Goal: Task Accomplishment & Management: Manage account settings

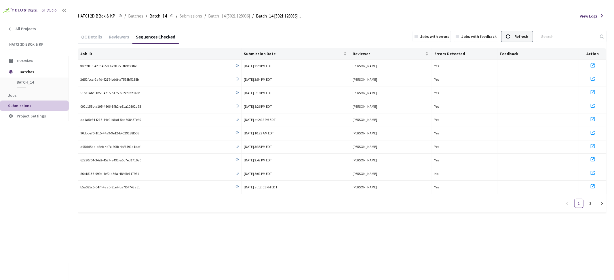
click at [526, 34] on div "Refresh" at bounding box center [521, 36] width 14 height 10
click at [269, 54] on span "Submission Date" at bounding box center [293, 53] width 99 height 5
click at [520, 33] on div "Refresh" at bounding box center [517, 36] width 32 height 11
click at [269, 51] on div "Submission Date" at bounding box center [296, 54] width 104 height 6
click at [528, 39] on div "Refresh" at bounding box center [521, 36] width 14 height 10
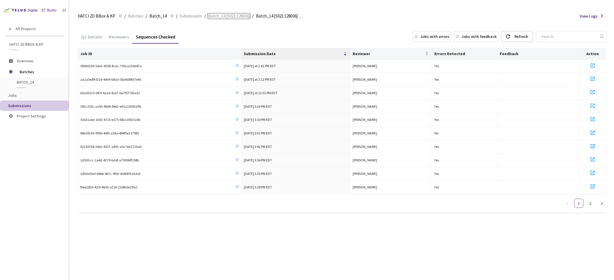
click at [225, 16] on span "Batch_14 [5021:128036]" at bounding box center [229, 16] width 42 height 7
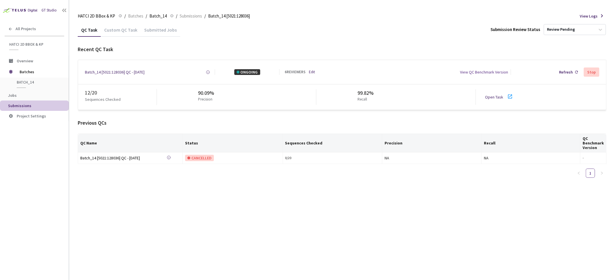
click at [497, 97] on link "Open Task" at bounding box center [494, 97] width 18 height 5
click at [268, 203] on div "QC Task Custom QC Task Submitted Jobs Submission Review Status Review Pending R…" at bounding box center [342, 151] width 528 height 257
click at [160, 33] on div "Submitted Jobs" at bounding box center [160, 32] width 39 height 10
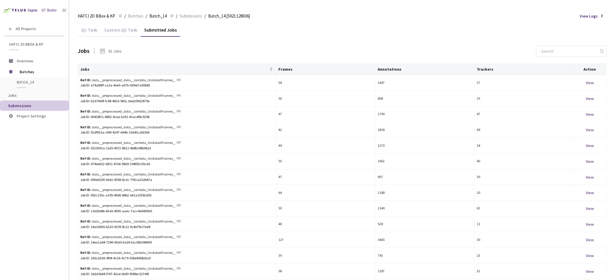
click at [119, 31] on div "Custom QC Task" at bounding box center [121, 32] width 40 height 10
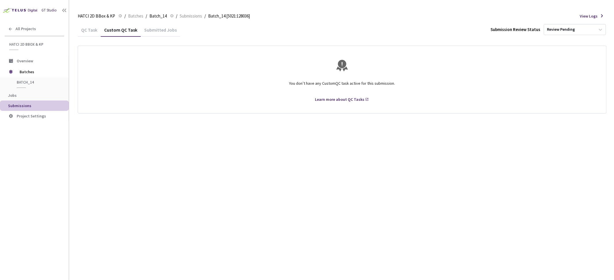
click at [91, 29] on div "QC Task" at bounding box center [89, 32] width 23 height 10
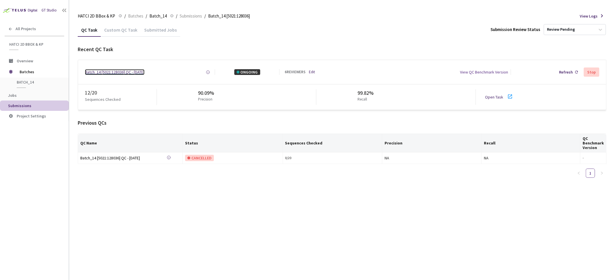
click at [122, 72] on div "Batch_14 [5021:128036] QC - [DATE]" at bounding box center [115, 72] width 60 height 6
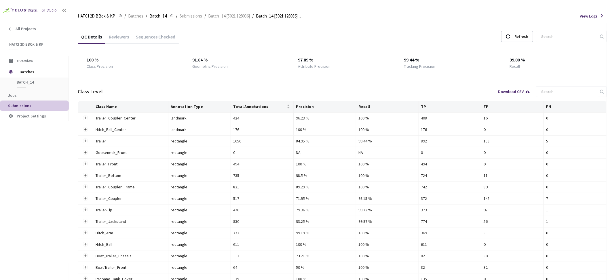
click at [146, 39] on div "Sequences Checked" at bounding box center [155, 39] width 46 height 10
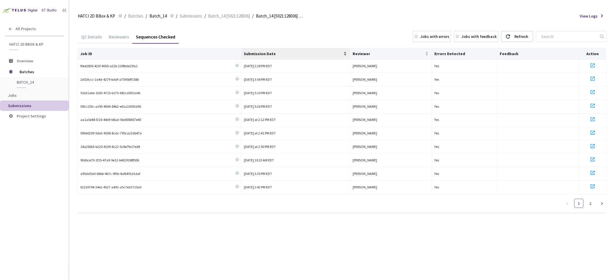
click at [253, 53] on span "Submission Date" at bounding box center [293, 53] width 99 height 5
click at [271, 52] on span "Submission Date" at bounding box center [293, 53] width 99 height 5
click at [510, 36] on icon at bounding box center [508, 37] width 4 height 4
click at [119, 35] on div "Reviewers" at bounding box center [118, 39] width 27 height 10
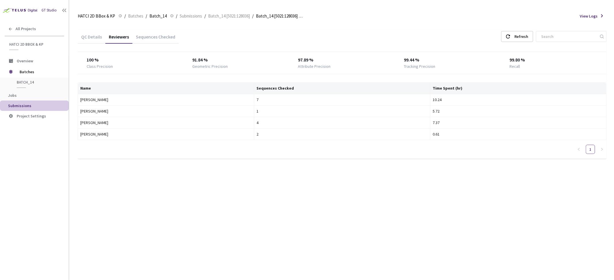
click at [90, 34] on div "QC Details" at bounding box center [92, 39] width 28 height 10
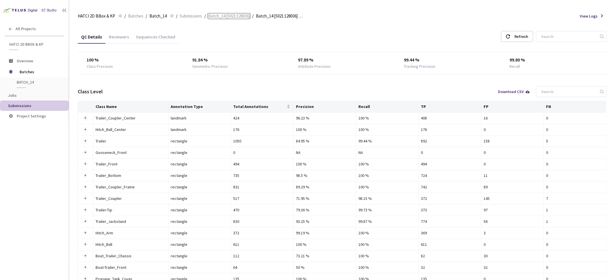
click at [222, 18] on span "Batch_14 [5021:128036]" at bounding box center [229, 16] width 42 height 7
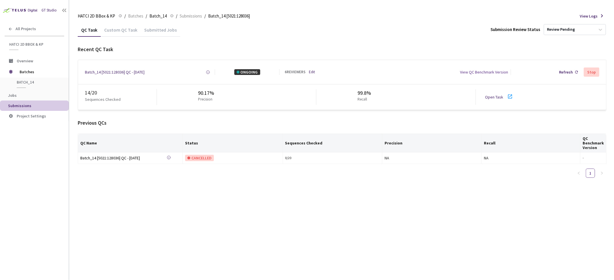
click at [503, 98] on div "Open Task" at bounding box center [496, 97] width 22 height 6
click at [310, 72] on link "Edit" at bounding box center [312, 72] width 6 height 5
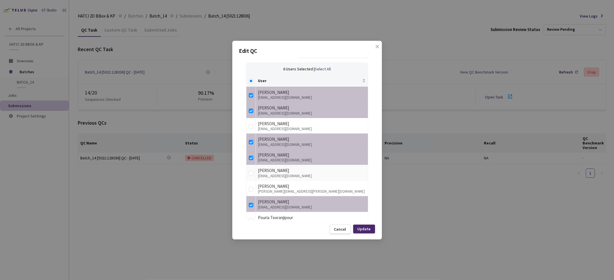
scroll to position [157, 0]
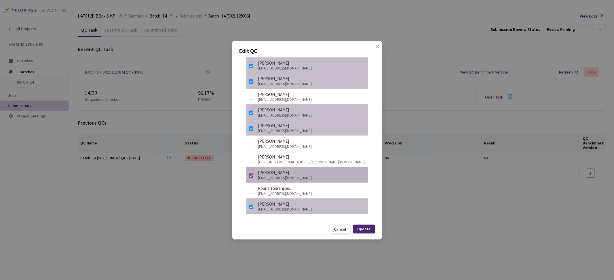
click at [249, 177] on input "checkbox" at bounding box center [251, 176] width 5 height 5
checkbox input "false"
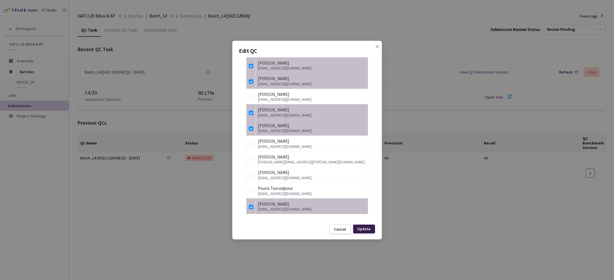
click at [370, 231] on div "Update" at bounding box center [363, 229] width 13 height 5
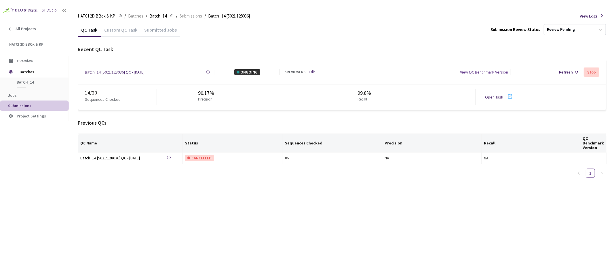
click at [502, 96] on div "Open Task" at bounding box center [496, 97] width 22 height 6
click at [578, 70] on div "Refresh" at bounding box center [568, 72] width 24 height 10
click at [308, 73] on div "5 REVIEWERS Edit" at bounding box center [307, 72] width 47 height 5
click at [311, 71] on link "Edit" at bounding box center [312, 72] width 6 height 5
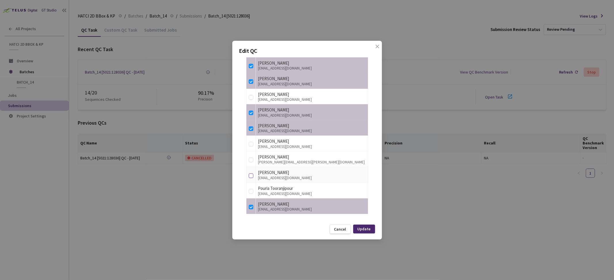
click at [249, 176] on input "checkbox" at bounding box center [251, 176] width 5 height 5
checkbox input "true"
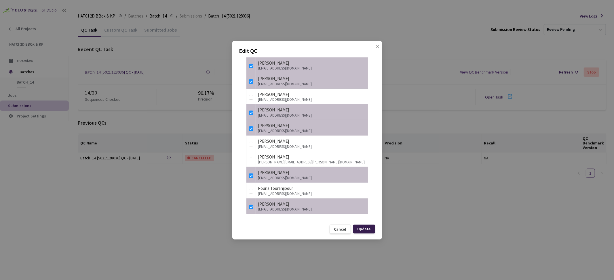
click at [361, 231] on div "Update" at bounding box center [363, 229] width 13 height 5
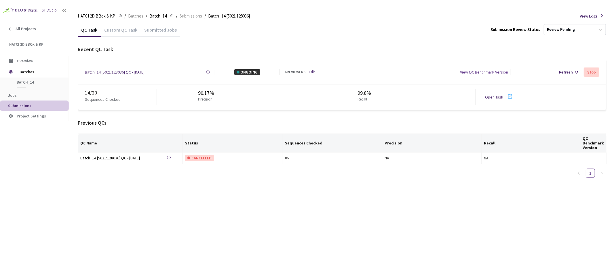
click at [252, 235] on div "QC Task Custom QC Task Submitted Jobs Submission Review Status Review Pending R…" at bounding box center [342, 151] width 528 height 257
click at [572, 72] on div "Refresh" at bounding box center [566, 72] width 14 height 6
click at [122, 73] on div "Batch_14 [5021:128036] QC - [DATE]" at bounding box center [115, 72] width 60 height 6
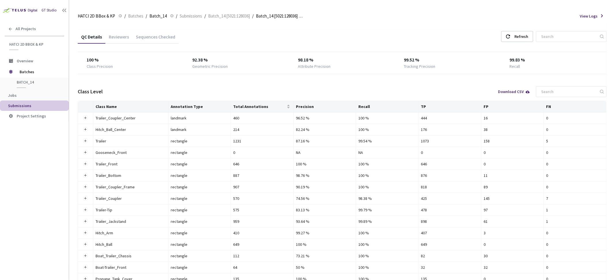
click at [161, 40] on div "Sequences Checked" at bounding box center [155, 39] width 46 height 10
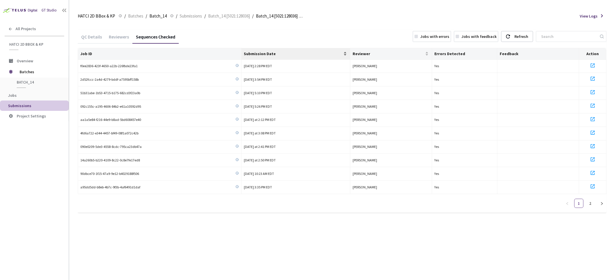
click at [282, 53] on span "Submission Date" at bounding box center [293, 53] width 99 height 5
click at [276, 55] on span "Submission Date" at bounding box center [293, 53] width 99 height 5
click at [520, 38] on div "Refresh" at bounding box center [517, 36] width 32 height 11
click at [235, 14] on span "Batch_14 [5021:128036]" at bounding box center [229, 16] width 42 height 7
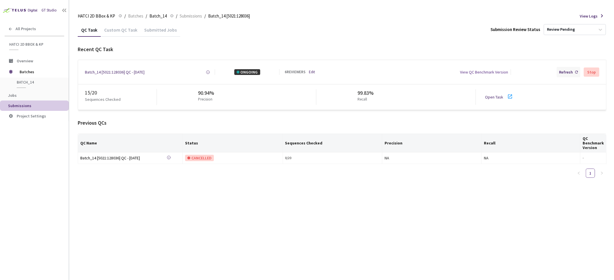
click at [568, 70] on div "Refresh" at bounding box center [566, 72] width 14 height 6
click at [500, 100] on div "Open Task" at bounding box center [496, 97] width 22 height 6
click at [312, 71] on link "Edit" at bounding box center [312, 72] width 6 height 5
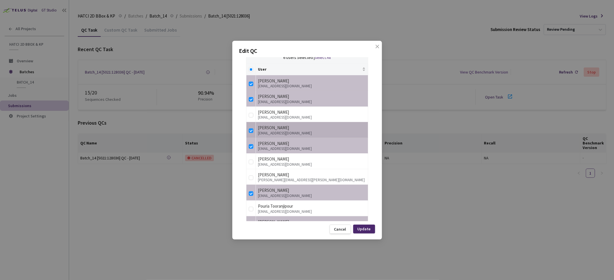
scroll to position [157, 0]
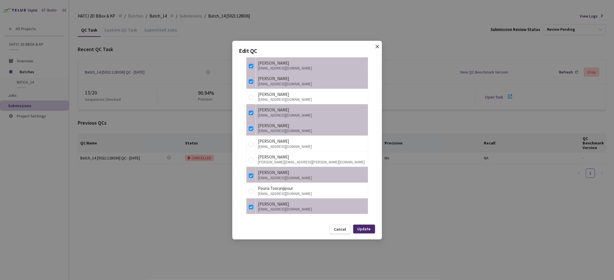
click at [375, 45] on icon "close" at bounding box center [377, 46] width 5 height 5
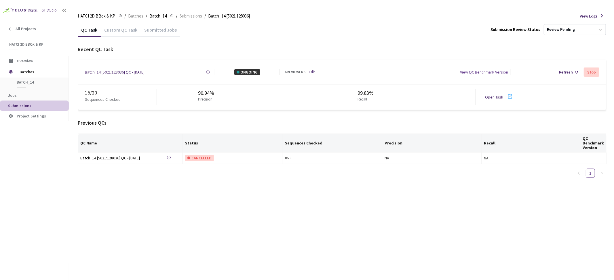
drag, startPoint x: 163, startPoint y: 211, endPoint x: 168, endPoint y: 196, distance: 15.3
click at [163, 211] on div "QC Task Custom QC Task Submitted Jobs Submission Review Status Review Pending R…" at bounding box center [342, 151] width 528 height 257
click at [215, 97] on div "90.94% Precision" at bounding box center [236, 97] width 159 height 16
click at [567, 72] on div "Refresh" at bounding box center [566, 72] width 14 height 6
click at [488, 103] on div "15 / 20 Sequences Checked 90.94% Precision 99.83% Recall Open Task" at bounding box center [342, 97] width 528 height 25
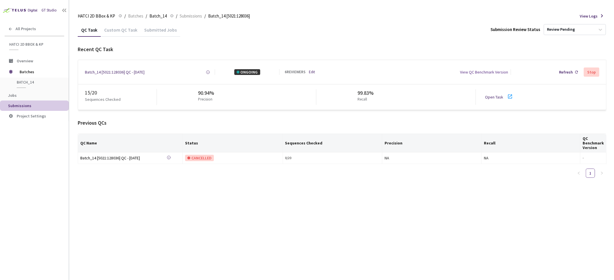
click at [490, 100] on div "Open Task" at bounding box center [496, 97] width 22 height 6
click at [567, 73] on div "Refresh" at bounding box center [566, 72] width 14 height 6
click at [570, 71] on div "Refresh" at bounding box center [566, 72] width 14 height 6
click at [566, 75] on div "Refresh" at bounding box center [566, 72] width 14 height 6
click at [119, 73] on div "Batch_14 [5021:128036] QC - [DATE]" at bounding box center [115, 72] width 60 height 6
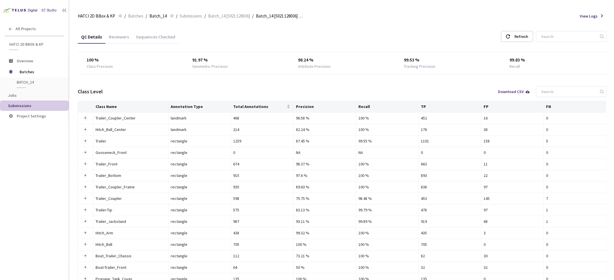
click at [156, 37] on div "Sequences Checked" at bounding box center [155, 39] width 46 height 10
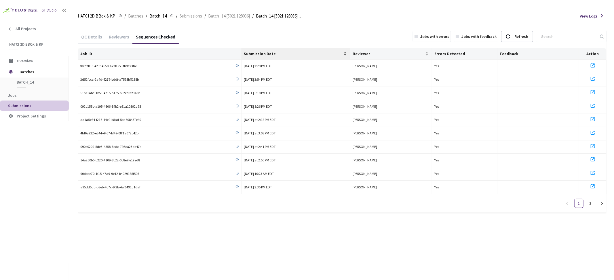
click at [274, 51] on div "Submission Date" at bounding box center [296, 54] width 104 height 6
click at [264, 54] on span "Submission Date" at bounding box center [293, 53] width 99 height 5
click at [519, 37] on div "Refresh" at bounding box center [517, 36] width 32 height 11
click at [114, 39] on div "Reviewers" at bounding box center [118, 39] width 27 height 10
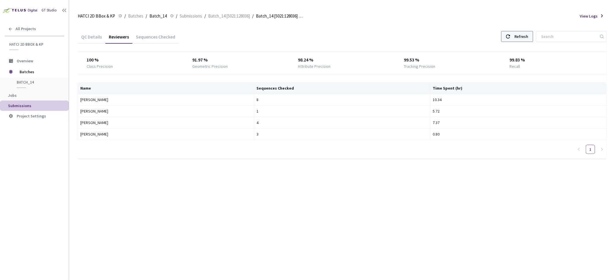
click at [524, 37] on div "Refresh" at bounding box center [521, 36] width 14 height 10
click at [95, 36] on div "QC Details" at bounding box center [92, 39] width 28 height 10
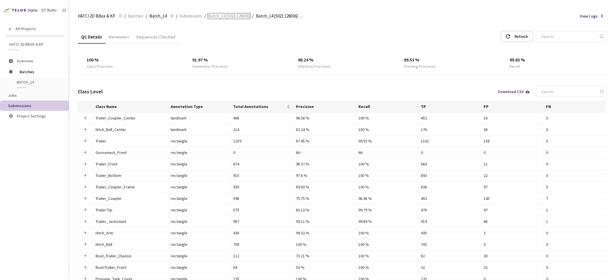
click at [217, 16] on span "Batch_14 [5021:128036]" at bounding box center [229, 16] width 42 height 7
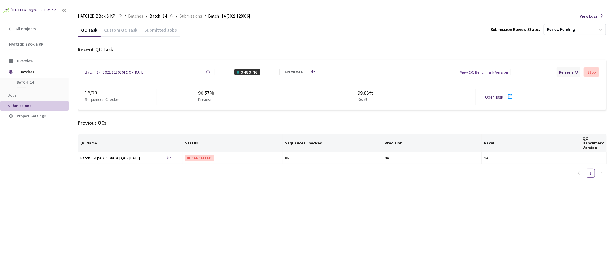
click at [572, 74] on div "Refresh" at bounding box center [566, 72] width 14 height 6
click at [576, 71] on icon at bounding box center [576, 72] width 3 height 3
click at [152, 31] on div "Submitted Jobs" at bounding box center [160, 32] width 39 height 10
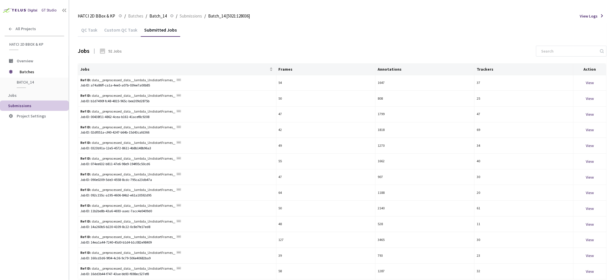
click at [81, 29] on div "QC Task" at bounding box center [89, 32] width 23 height 10
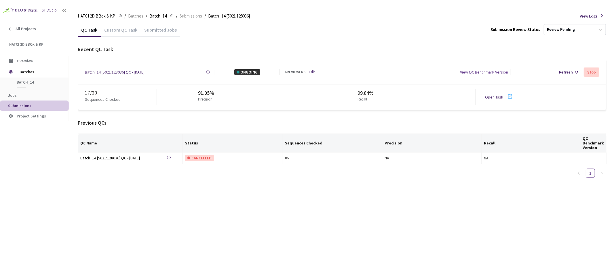
click at [131, 69] on div "Batch_14 [5021:128036] QC - 18 Aug, 2025 Created at 18 Aug, 2025 at 3:35 PM EDT…" at bounding box center [342, 72] width 528 height 24
click at [130, 72] on div "Batch_14 [5021:128036] QC - [DATE]" at bounding box center [115, 72] width 60 height 6
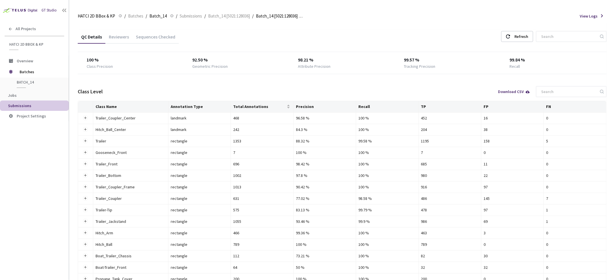
click at [169, 41] on div "Sequences Checked" at bounding box center [155, 39] width 46 height 10
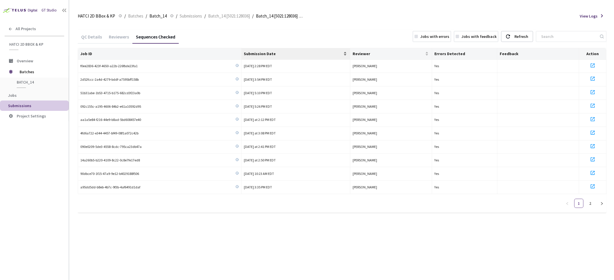
click at [286, 57] on div "Submission Date" at bounding box center [296, 54] width 104 height 6
click at [250, 269] on div "QC Details Reviewers Sequences Checked Jobs with errors Jobs with feedback Refr…" at bounding box center [342, 151] width 528 height 257
click at [591, 203] on link "2" at bounding box center [590, 203] width 9 height 9
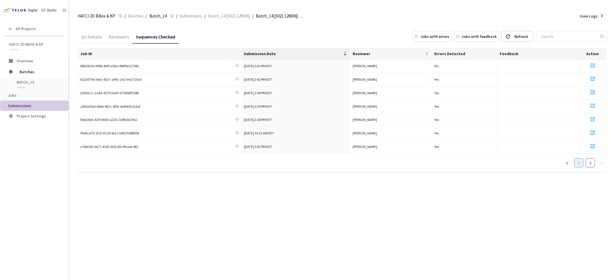
click at [580, 162] on link "1" at bounding box center [578, 163] width 9 height 9
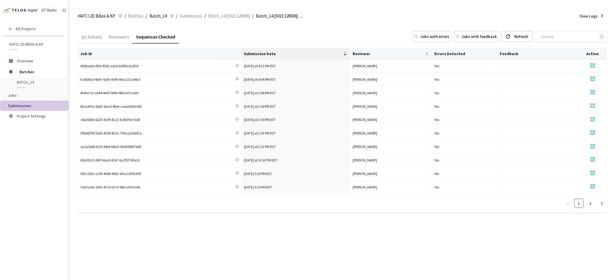
click at [330, 262] on div "QC Details Reviewers Sequences Checked Jobs with errors Jobs with feedback Refr…" at bounding box center [342, 151] width 528 height 257
click at [94, 39] on div "QC Details" at bounding box center [92, 39] width 28 height 10
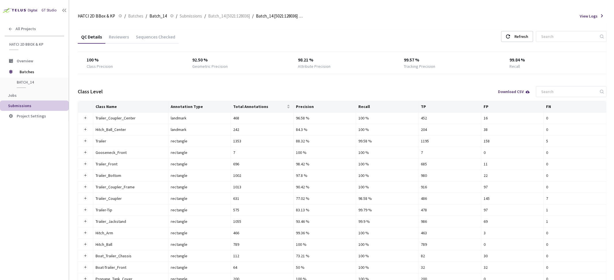
click at [127, 30] on div "Reviewers" at bounding box center [118, 36] width 27 height 12
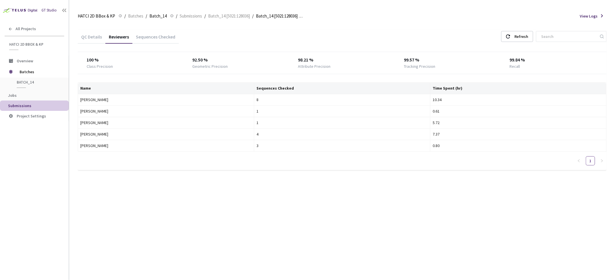
click at [122, 34] on div "Reviewers" at bounding box center [118, 39] width 27 height 10
click at [224, 13] on span "Batch_14 [5021:128036]" at bounding box center [229, 16] width 42 height 7
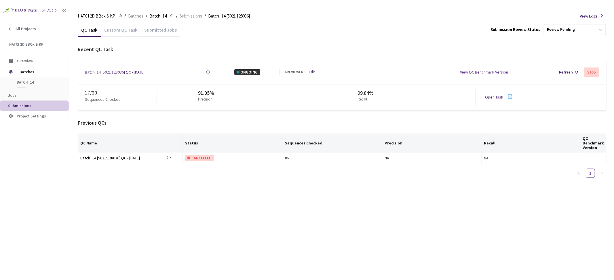
click at [171, 193] on div "QC Task Custom QC Task Submitted Jobs Submission Review Status Review Pending R…" at bounding box center [342, 151] width 528 height 257
click at [204, 92] on div "91.05%" at bounding box center [206, 92] width 17 height 7
click at [566, 72] on div "Refresh" at bounding box center [566, 72] width 14 height 6
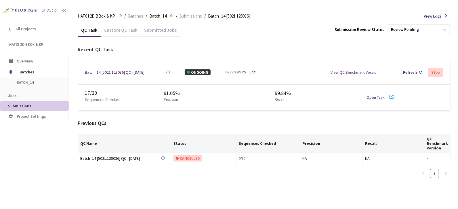
click at [373, 97] on link "Open Task" at bounding box center [375, 97] width 18 height 5
click at [414, 75] on div "Refresh" at bounding box center [410, 72] width 14 height 6
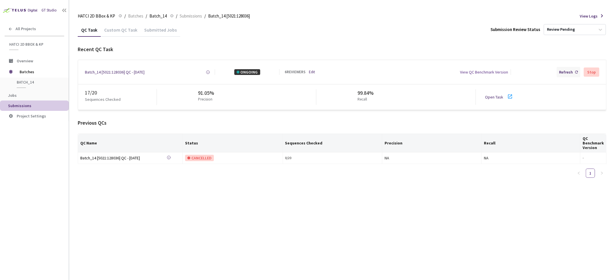
click at [569, 75] on div "Refresh" at bounding box center [566, 72] width 14 height 6
click at [570, 73] on div "Refresh" at bounding box center [566, 72] width 14 height 6
